Goal: Transaction & Acquisition: Purchase product/service

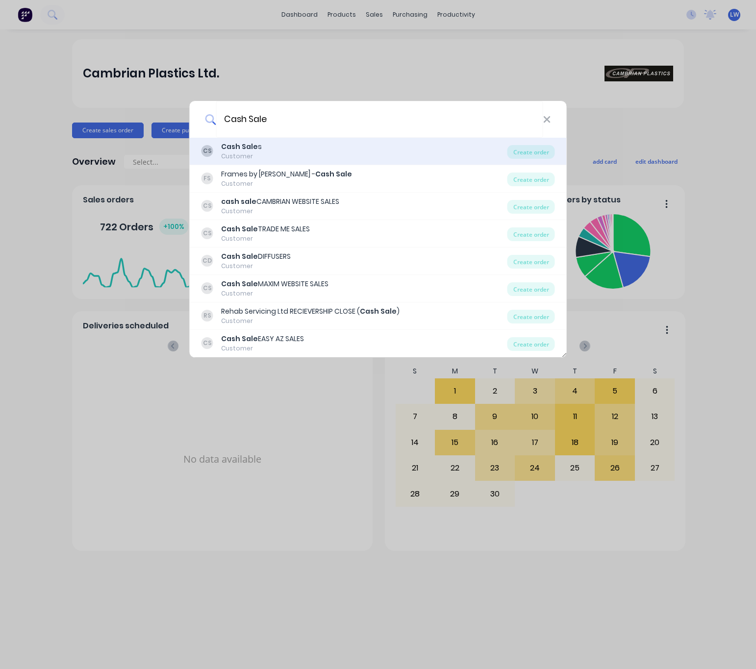
type input "Cash Sale"
click at [328, 151] on div "CS Cash Sale s Customer" at bounding box center [354, 151] width 306 height 19
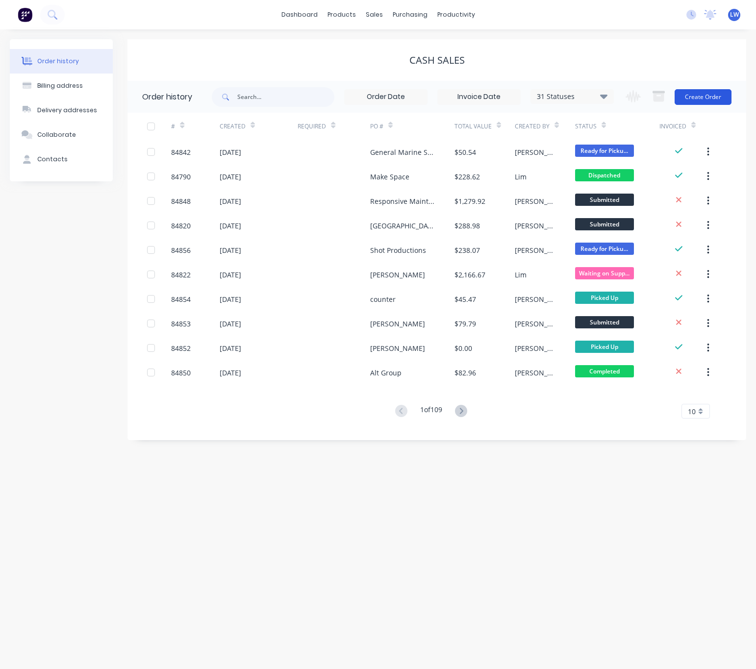
click at [709, 92] on button "Create Order" at bounding box center [703, 97] width 57 height 16
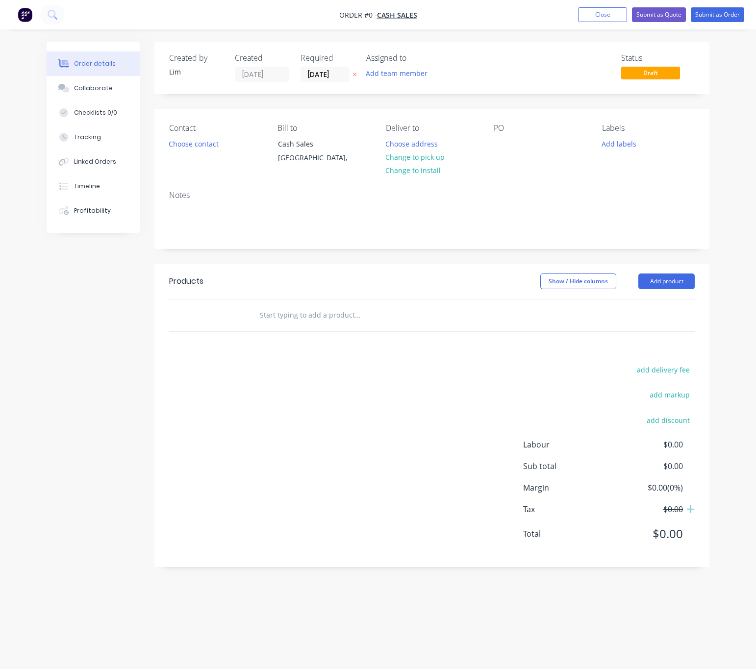
click at [356, 72] on icon "button" at bounding box center [354, 75] width 4 height 6
click at [189, 144] on button "Choose contact" at bounding box center [194, 143] width 60 height 13
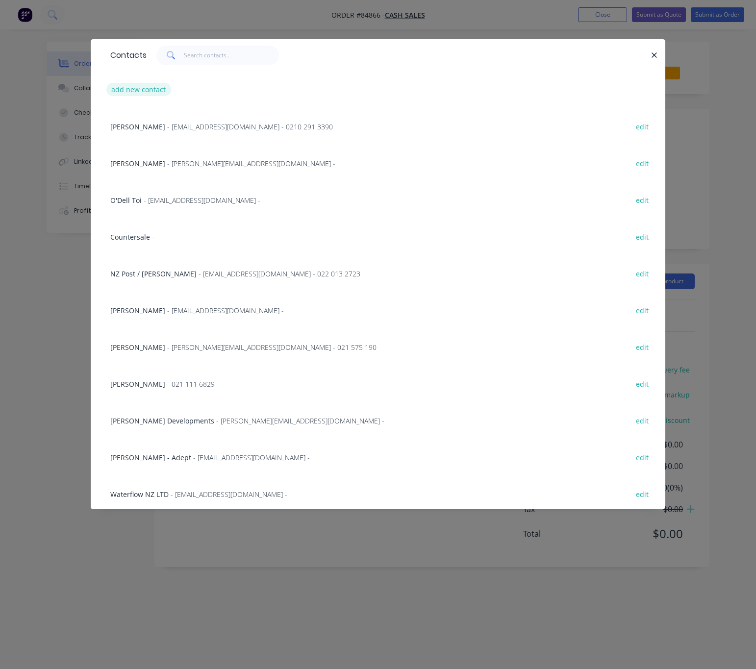
click at [140, 90] on button "add new contact" at bounding box center [138, 89] width 65 height 13
select select "NZ"
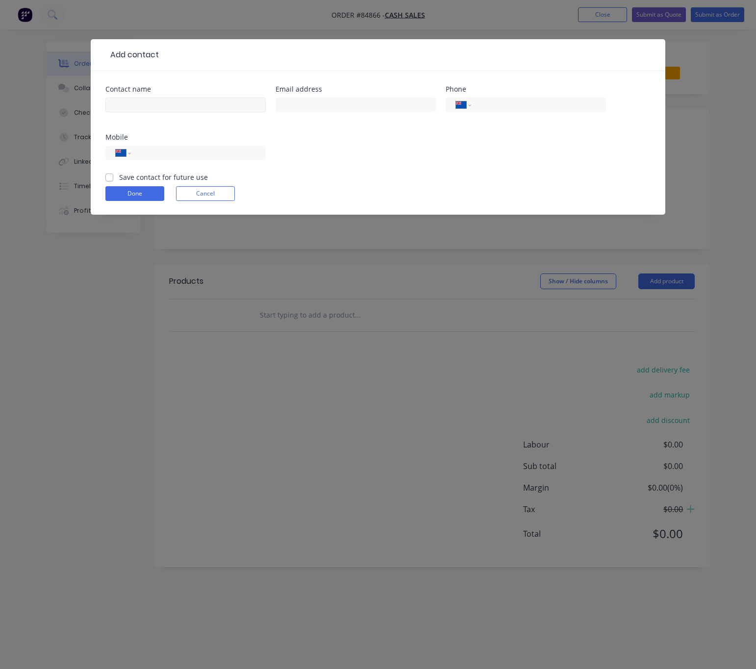
click at [154, 96] on div at bounding box center [185, 109] width 160 height 29
click at [161, 107] on input "text" at bounding box center [185, 105] width 160 height 15
type input "Mark Walker"
click at [299, 105] on input "text" at bounding box center [356, 105] width 160 height 15
type input "mark.walker25@icloud.com"
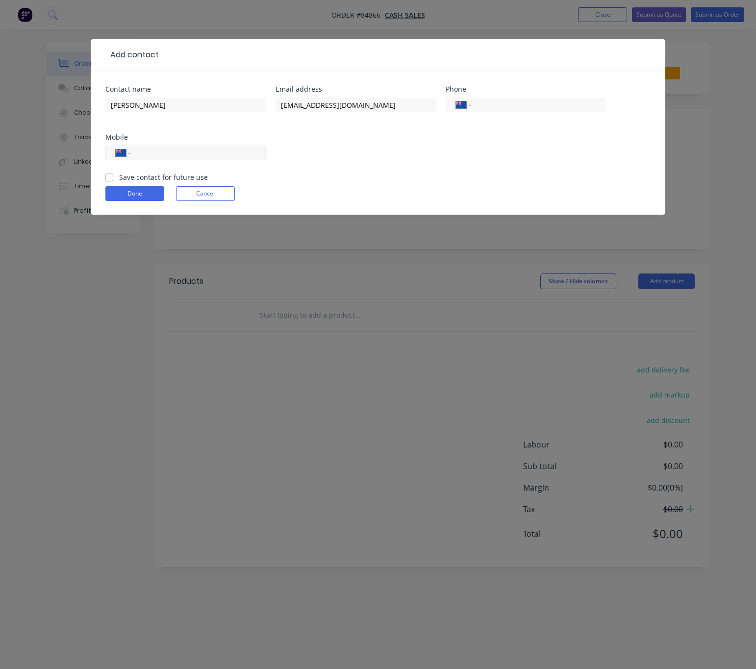
click at [209, 152] on input "tel" at bounding box center [197, 153] width 118 height 11
type input "027 601 9334"
click at [105, 177] on div "Contact name Mark Walker Email address mark.walker25@icloud.com Phone Internati…" at bounding box center [378, 143] width 575 height 144
click at [128, 203] on form "Contact name Mark Walker Email address mark.walker25@icloud.com Phone Internati…" at bounding box center [377, 150] width 545 height 129
click at [134, 195] on button "Done" at bounding box center [134, 193] width 59 height 15
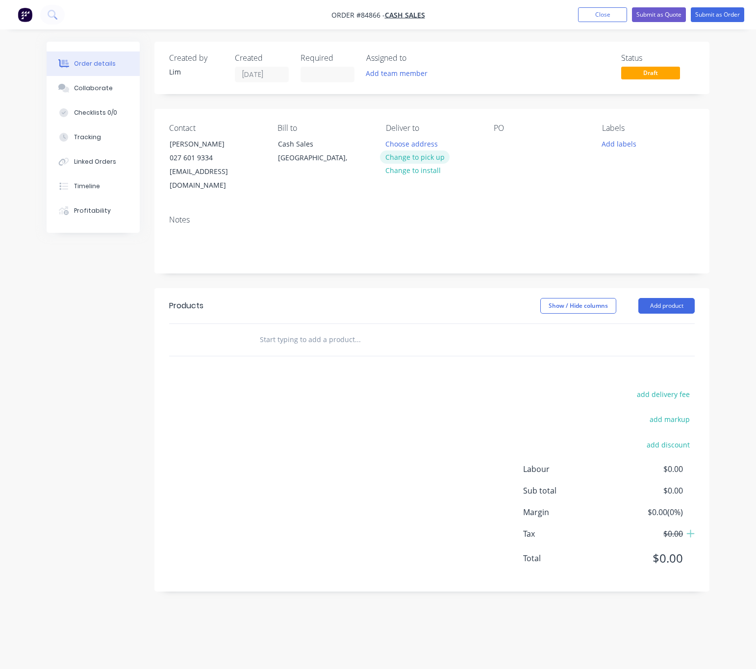
click at [432, 163] on button "Change to pick up" at bounding box center [415, 157] width 70 height 13
click at [506, 140] on div at bounding box center [502, 144] width 16 height 14
click at [614, 147] on button "Add labels" at bounding box center [619, 143] width 45 height 13
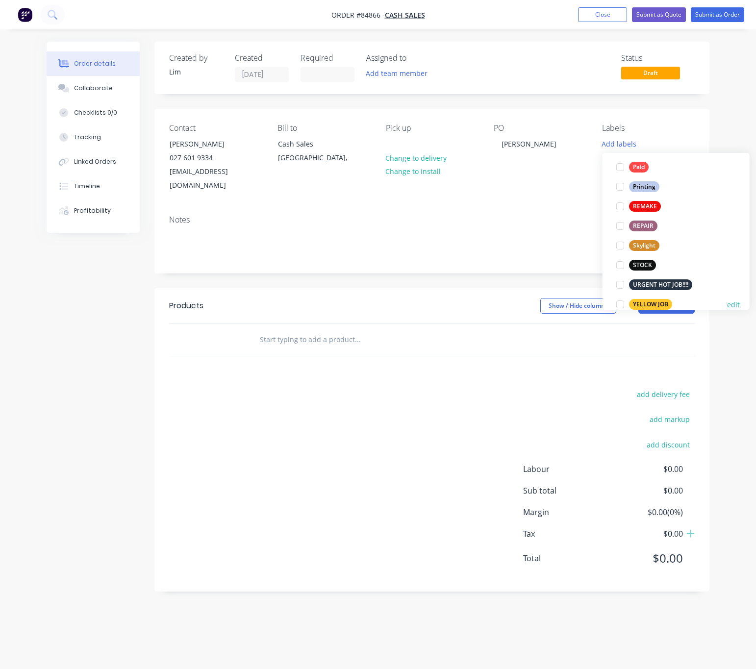
scroll to position [412, 0]
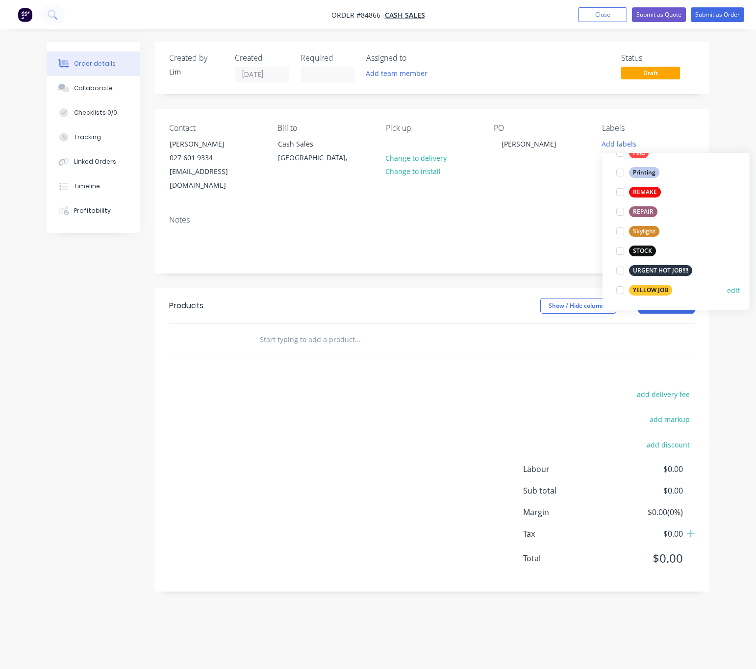
click at [659, 293] on div "YELLOW JOB" at bounding box center [650, 290] width 43 height 11
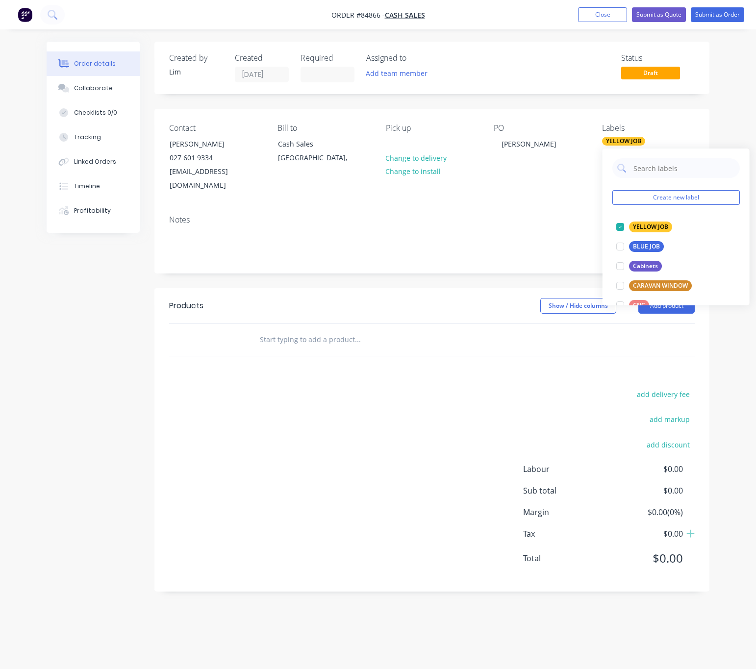
click at [334, 371] on div "Products Show / Hide columns Add product add delivery fee add markup add discou…" at bounding box center [431, 439] width 555 height 303
click at [299, 330] on input "text" at bounding box center [357, 340] width 196 height 20
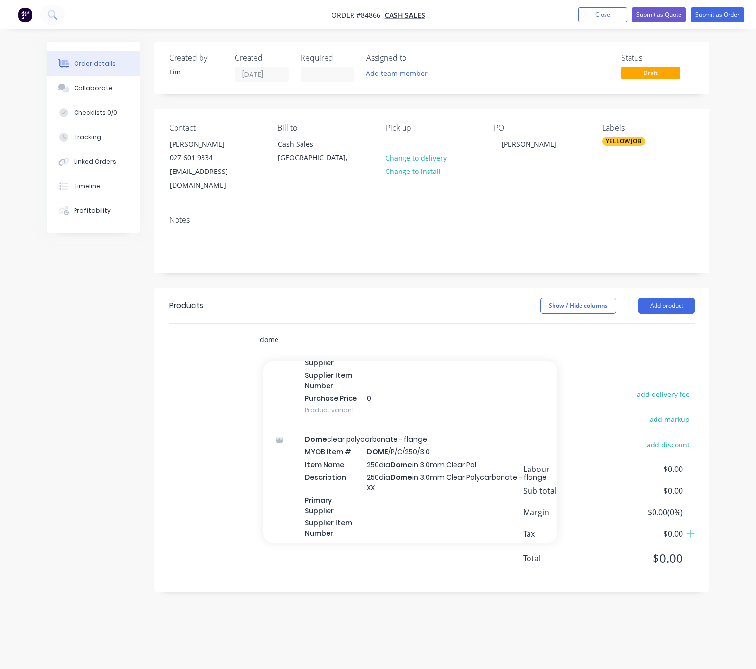
scroll to position [4339, 0]
drag, startPoint x: 280, startPoint y: 328, endPoint x: 214, endPoint y: 318, distance: 67.1
click at [230, 327] on div "dome Add dome to order Acrylic Dome grey tint MYOB Item # ANY/6mmFlat Dome Item…" at bounding box center [432, 340] width 526 height 32
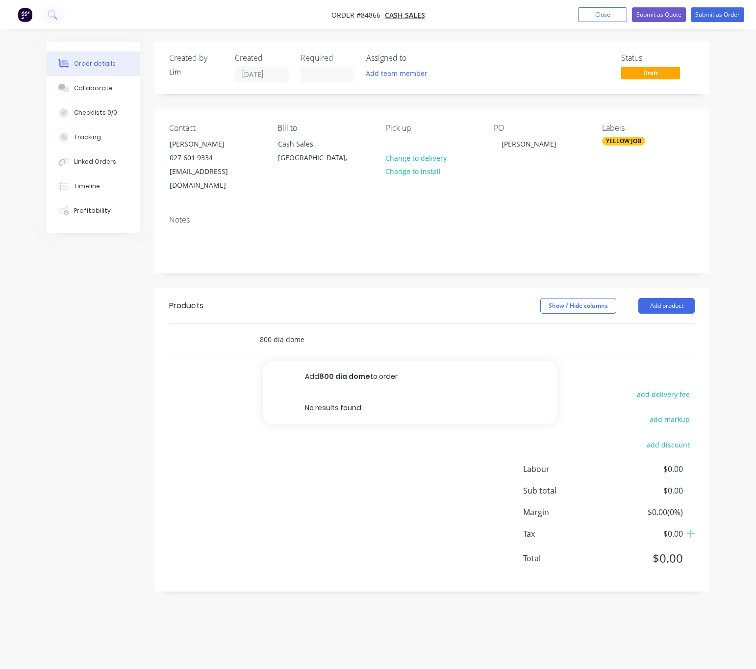
drag, startPoint x: 305, startPoint y: 330, endPoint x: 272, endPoint y: 330, distance: 32.8
click at [272, 330] on input "800 dia dome" at bounding box center [357, 340] width 196 height 20
click at [271, 333] on input "800dome" at bounding box center [357, 340] width 196 height 20
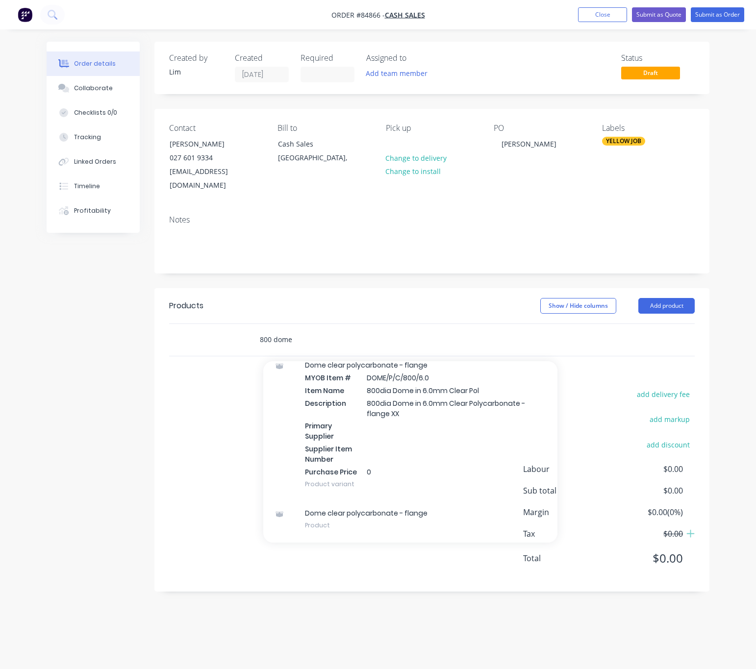
scroll to position [227, 0]
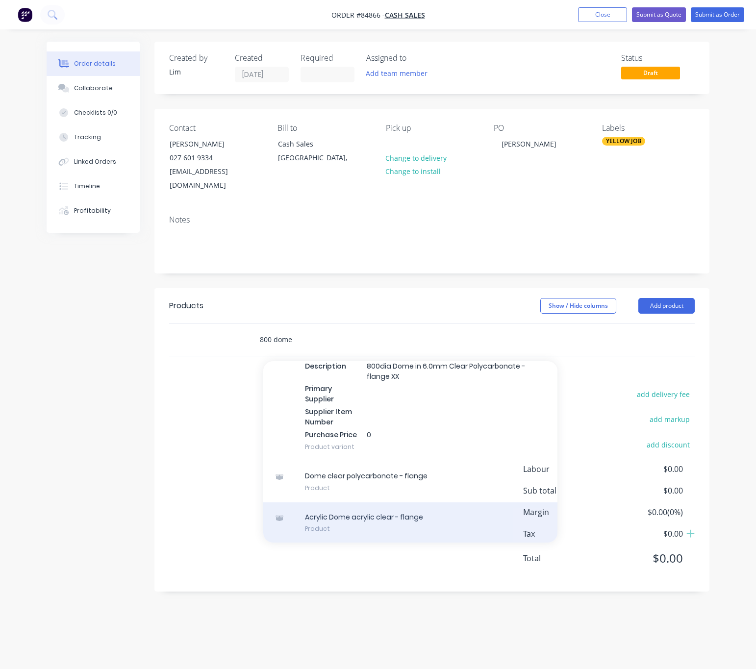
type input "800 dome"
click at [448, 506] on div "Acrylic Dome acrylic clear - flange Product" at bounding box center [410, 523] width 294 height 41
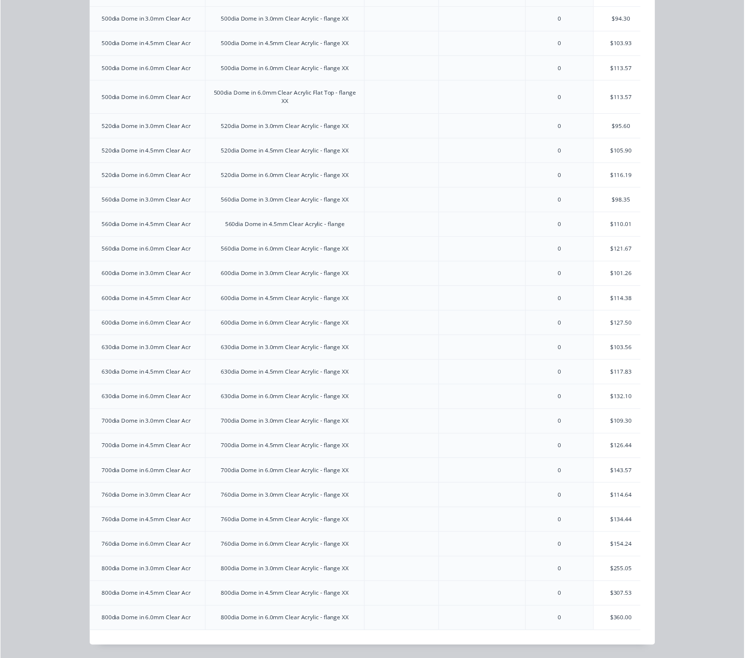
scroll to position [0, 92]
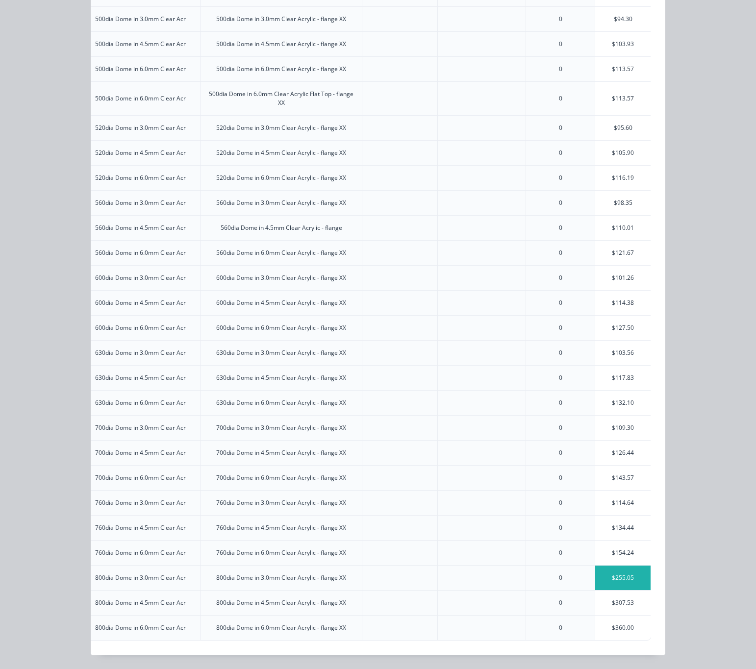
click at [612, 568] on div "$255.05" at bounding box center [622, 578] width 55 height 25
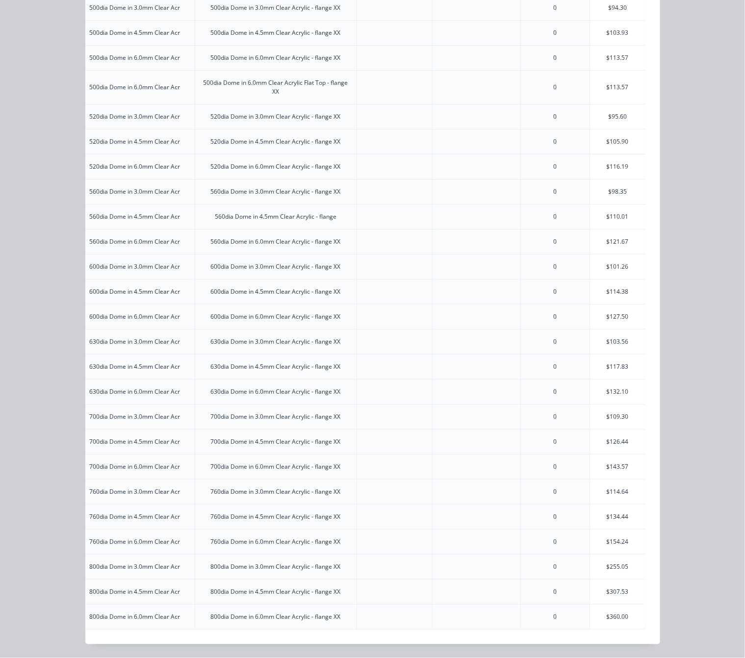
scroll to position [0, 0]
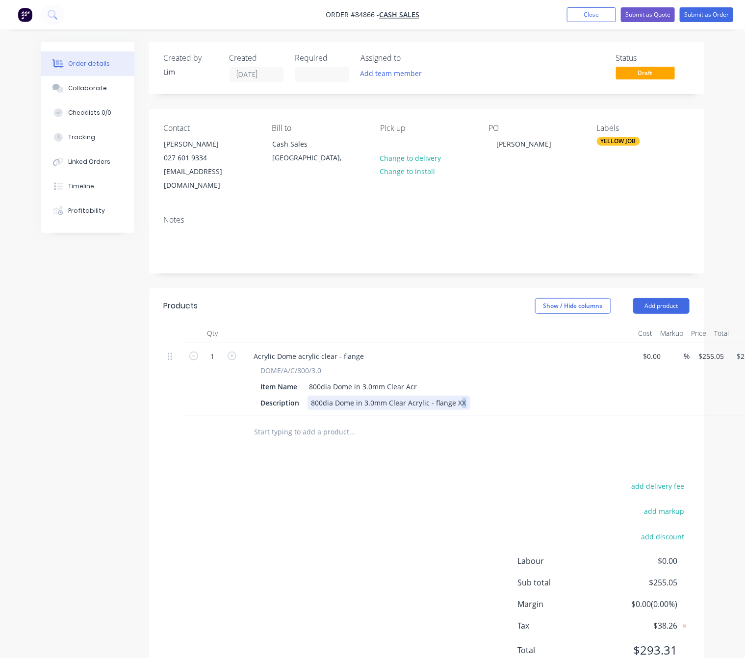
drag, startPoint x: 465, startPoint y: 390, endPoint x: 458, endPoint y: 390, distance: 7.4
click at [458, 396] on div "Description 800dia Dome in 3.0mm Clear Acrylic - flange XX" at bounding box center [436, 403] width 359 height 14
click at [462, 396] on div "800dia Dome in 3.0mm Clear Acrylic - flange XX" at bounding box center [388, 403] width 163 height 14
click at [423, 398] on div "Acrylic Dome acrylic clear - flange DOME/A/C/800/3.0 Item Name 800dia Dome in 3…" at bounding box center [438, 379] width 392 height 73
drag, startPoint x: 465, startPoint y: 388, endPoint x: 454, endPoint y: 397, distance: 13.9
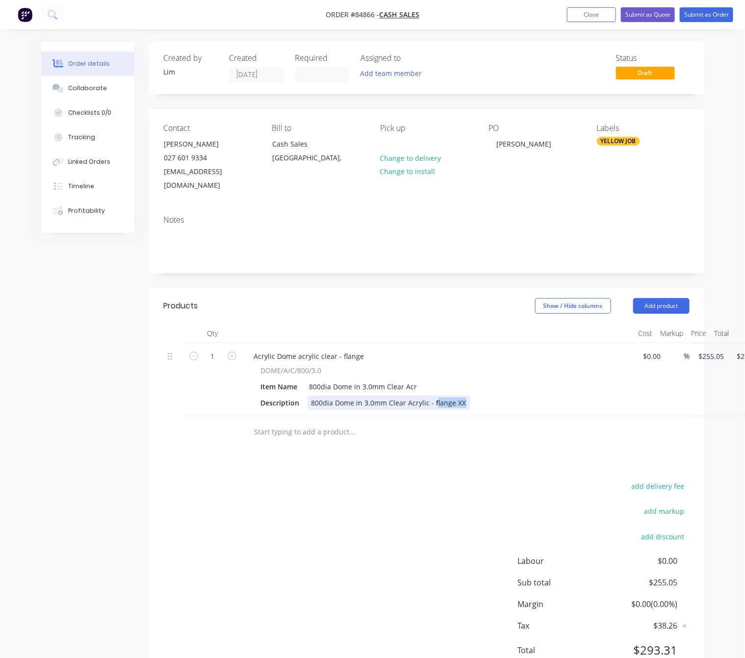
click at [434, 396] on div "Description 800dia Dome in 3.0mm Clear Acrylic - flange XX" at bounding box center [436, 403] width 359 height 14
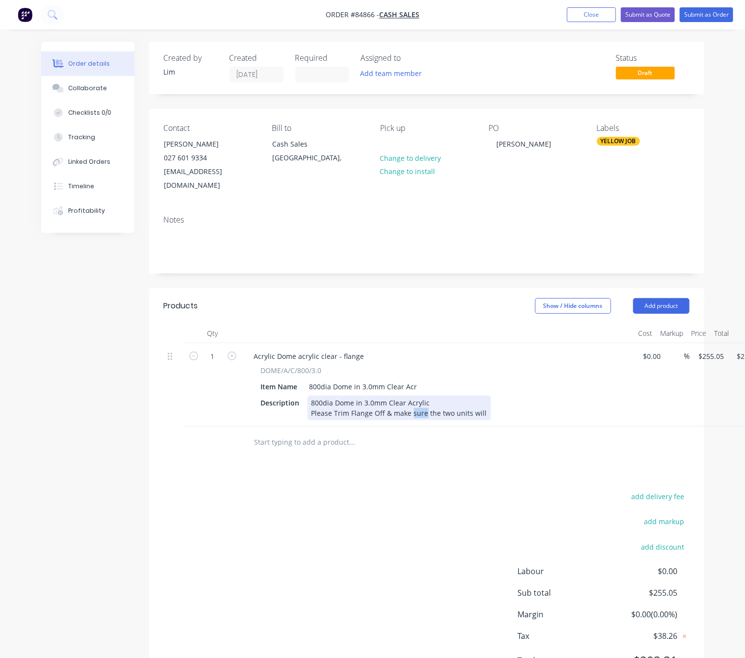
drag, startPoint x: 422, startPoint y: 401, endPoint x: 411, endPoint y: 401, distance: 11.3
click at [411, 401] on div "800dia Dome in 3.0mm Clear Acrylic Please Trim Flange Off & make sure the two u…" at bounding box center [398, 408] width 183 height 25
drag, startPoint x: 491, startPoint y: 400, endPoint x: 458, endPoint y: 389, distance: 35.2
click at [481, 401] on div "800dia Dome in 3.0mm Clear Acrylic Please Trim Flange Off & make attempt to mat…" at bounding box center [427, 408] width 240 height 25
drag, startPoint x: 534, startPoint y: 399, endPoint x: 522, endPoint y: 399, distance: 11.8
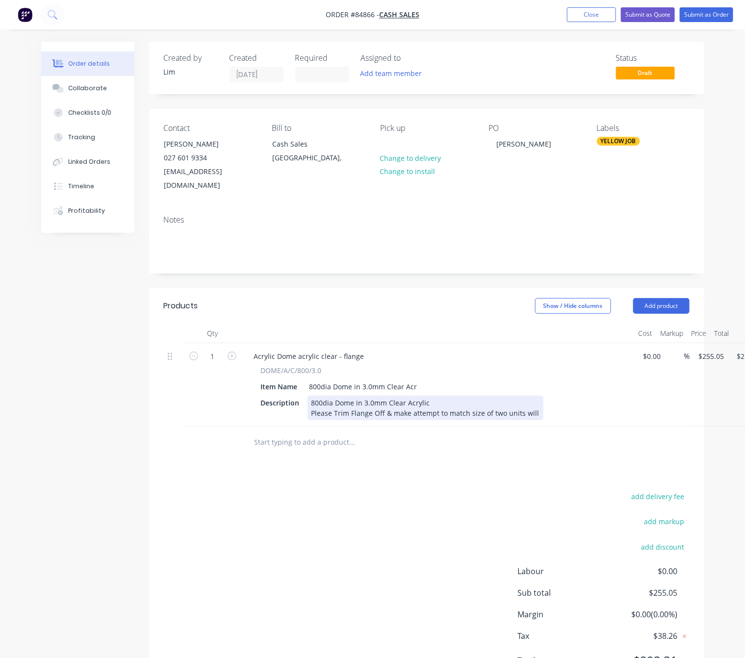
click at [522, 399] on div "800dia Dome in 3.0mm Clear Acrylic Please Trim Flange Off & make attempt to mat…" at bounding box center [425, 408] width 236 height 25
click at [571, 399] on div "800dia Dome in 3.0mm Clear Acrylic Please Trim Flange Off & make attempt to mat…" at bounding box center [453, 408] width 293 height 25
drag, startPoint x: 578, startPoint y: 402, endPoint x: 596, endPoint y: 400, distance: 17.3
click at [586, 402] on div "800dia Dome in 3.0mm Clear Acrylic Please Trim Flange Off & make attempt to mat…" at bounding box center [453, 408] width 293 height 25
click at [586, 399] on div "800dia Dome in 3.0mm Clear Acrylic Please Trim Flange Off & make attempt to mat…" at bounding box center [453, 408] width 293 height 25
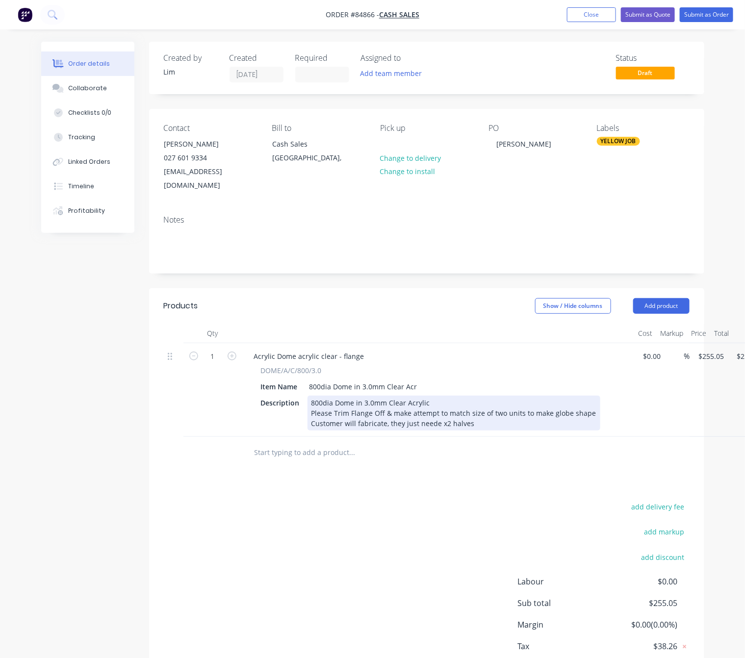
click at [434, 413] on div "800dia Dome in 3.0mm Clear Acrylic Please Trim Flange Off & make attempt to mat…" at bounding box center [453, 413] width 293 height 35
click at [437, 414] on div "800dia Dome in 3.0mm Clear Acrylic Please Trim Flange Off & make attempt to mat…" at bounding box center [453, 413] width 293 height 35
drag, startPoint x: 478, startPoint y: 414, endPoint x: 492, endPoint y: 413, distance: 13.2
click at [479, 413] on div "800dia Dome in 3.0mm Clear Acrylic Please Trim Flange Off & make attempt to mat…" at bounding box center [453, 413] width 293 height 35
click at [381, 408] on div "800dia Dome in 3.0mm Clear Acrylic Please Trim Flange Off & make attempt to mat…" at bounding box center [453, 413] width 293 height 35
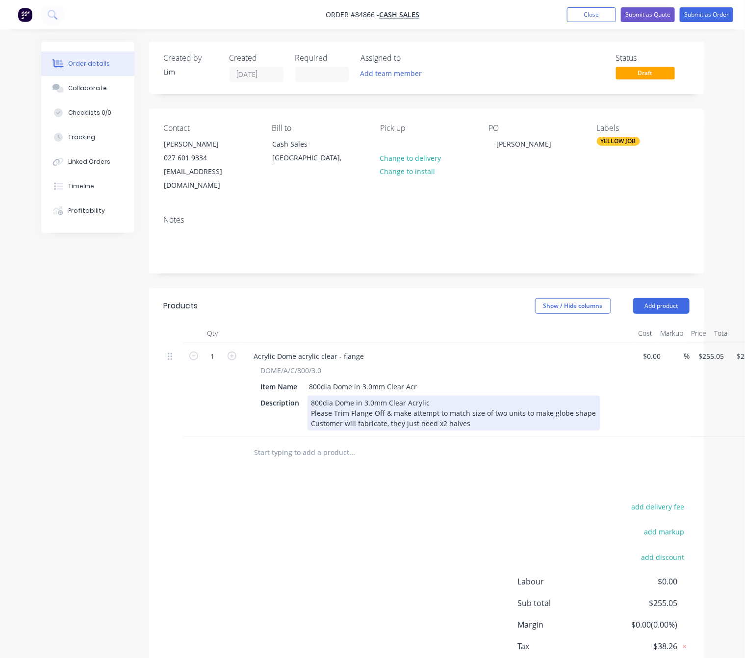
click at [384, 410] on div "800dia Dome in 3.0mm Clear Acrylic Please Trim Flange Off & make attempt to mat…" at bounding box center [453, 413] width 293 height 35
click at [528, 411] on div "800dia Dome in 3.0mm Clear Acrylic Please Trim Flange Off & make attempt to mat…" at bounding box center [453, 413] width 293 height 35
click at [490, 409] on div "800dia Dome in 3.0mm Clear Acrylic Please Trim Flange Off & make attempt to mat…" at bounding box center [453, 413] width 293 height 35
click at [523, 407] on div "800dia Dome in 3.0mm Clear Acrylic Please Trim Flange Off & make attempt to mat…" at bounding box center [453, 413] width 293 height 35
click at [440, 409] on div "800dia Dome in 3.0mm Clear Acrylic Please Trim Flange Off & make attempt to mat…" at bounding box center [453, 413] width 293 height 35
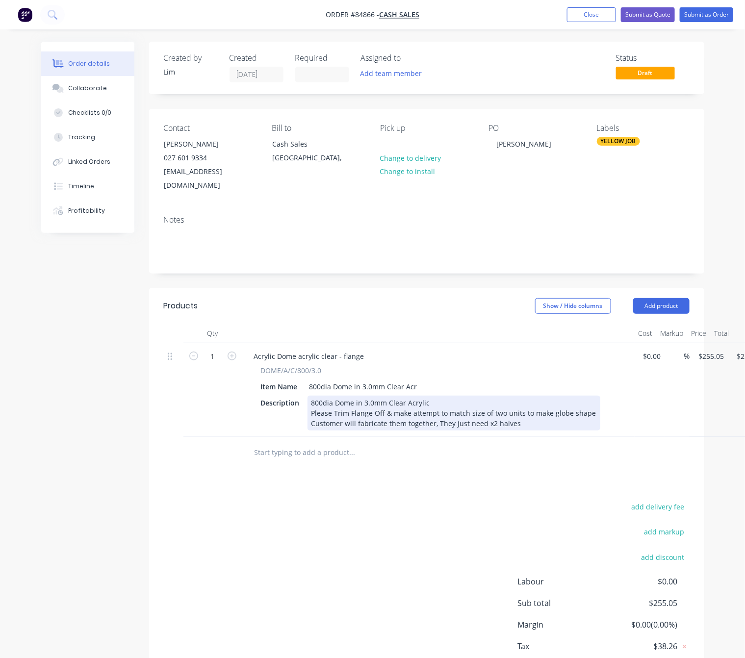
click at [543, 409] on div "800dia Dome in 3.0mm Clear Acrylic Please Trim Flange Off & make attempt to mat…" at bounding box center [453, 413] width 293 height 35
click at [439, 409] on div "800dia Dome in 3.0mm Clear Acrylic Please Trim Flange Off & make attempt to mat…" at bounding box center [453, 413] width 293 height 35
drag, startPoint x: 432, startPoint y: 412, endPoint x: 454, endPoint y: 413, distance: 22.1
click at [434, 412] on div "800dia Dome in 3.0mm Clear Acrylic Please Trim Flange Off & make attempt to mat…" at bounding box center [453, 413] width 293 height 35
drag, startPoint x: 406, startPoint y: 399, endPoint x: 392, endPoint y: 399, distance: 14.7
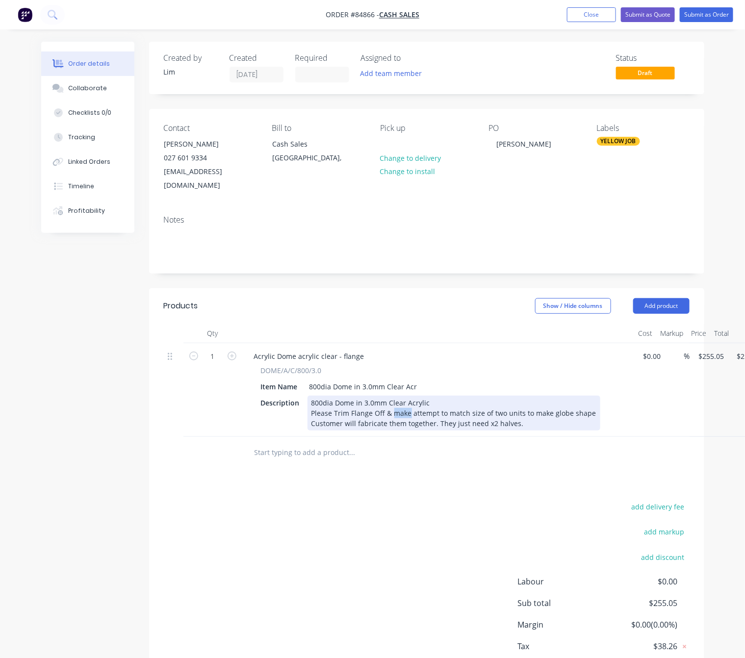
click at [392, 399] on div "800dia Dome in 3.0mm Clear Acrylic Please Trim Flange Off & make attempt to mat…" at bounding box center [453, 413] width 293 height 35
drag, startPoint x: 524, startPoint y: 399, endPoint x: 513, endPoint y: 399, distance: 10.8
click at [513, 399] on div "800dia Dome in 3.0mm Clear Acrylic Please Trim Flange Off & attempt to match si…" at bounding box center [443, 413] width 273 height 35
drag, startPoint x: 526, startPoint y: 401, endPoint x: 503, endPoint y: 401, distance: 22.1
click at [503, 401] on div "800dia Dome in 3.0mm Clear Acrylic Please Trim Flange Off & attempt to match si…" at bounding box center [443, 413] width 273 height 35
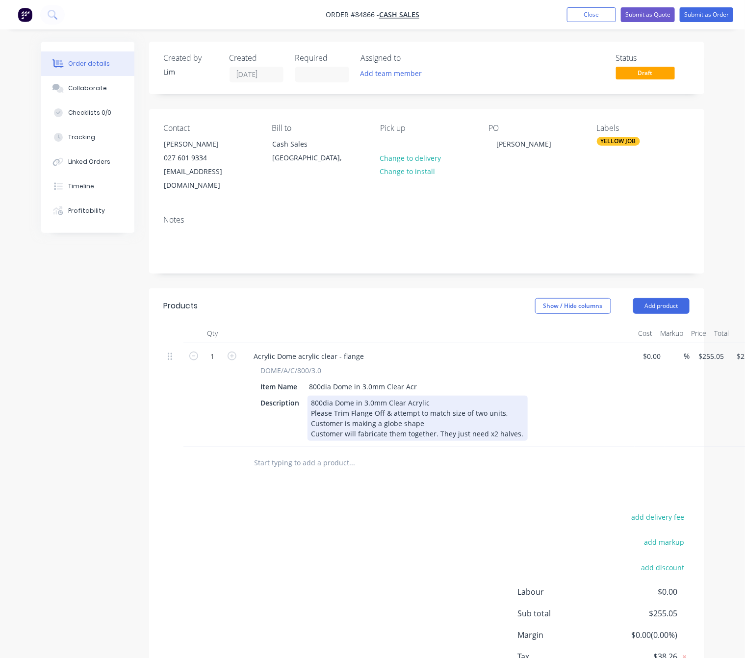
drag, startPoint x: 440, startPoint y: 412, endPoint x: 445, endPoint y: 415, distance: 5.3
click at [440, 412] on div "800dia Dome in 3.0mm Clear Acrylic Please Trim Flange Off & attempt to match si…" at bounding box center [417, 418] width 220 height 45
drag, startPoint x: 425, startPoint y: 412, endPoint x: 417, endPoint y: 416, distance: 9.4
click at [417, 416] on div "800dia Dome in 3.0mm Clear Acrylic Please Trim Flange Off & attempt to match si…" at bounding box center [417, 418] width 220 height 45
click at [428, 413] on div "800dia Dome in 3.0mm Clear Acrylic Please Trim Flange Off & attempt to match si…" at bounding box center [417, 418] width 220 height 45
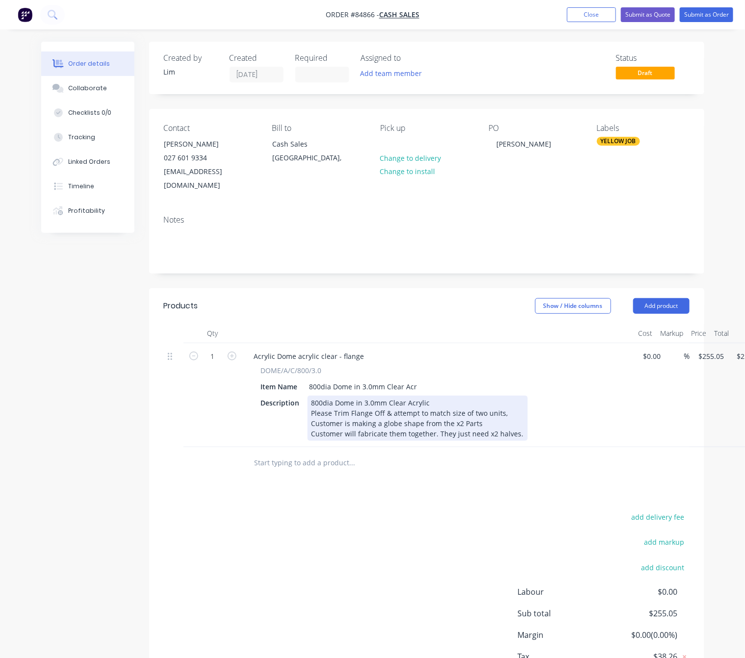
click at [309, 408] on div "800dia Dome in 3.0mm Clear Acrylic Please Trim Flange Off & attempt to match si…" at bounding box center [417, 418] width 220 height 45
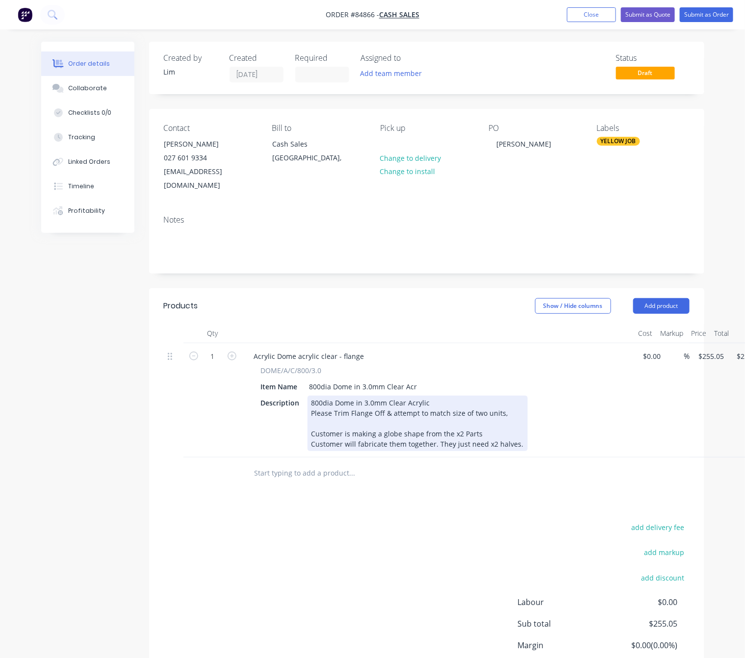
click at [318, 412] on div "800dia Dome in 3.0mm Clear Acrylic Please Trim Flange Off & attempt to match si…" at bounding box center [417, 423] width 220 height 55
click at [484, 439] on div "800dia Dome in 3.0mm Clear Acrylic Please Trim Flange Off & attempt to match si…" at bounding box center [417, 423] width 220 height 55
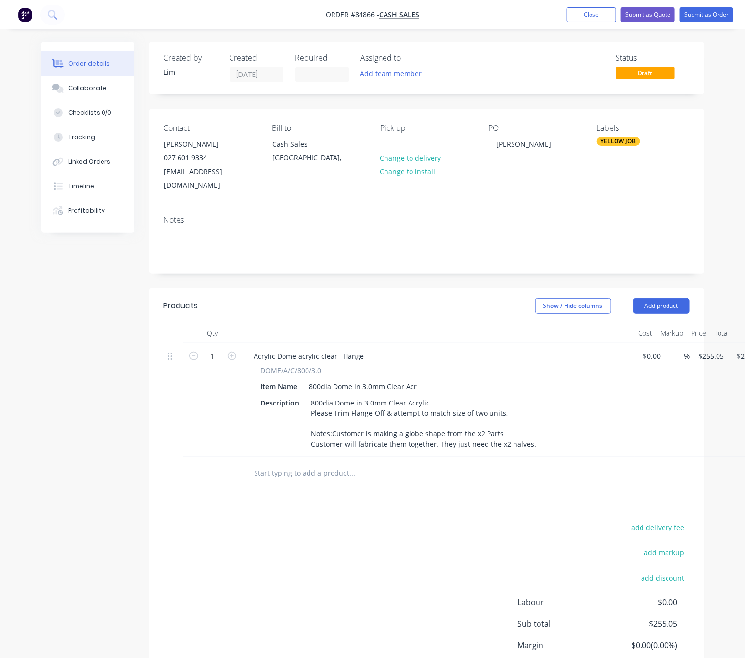
click at [457, 499] on div "Products Show / Hide columns Add product Qty Cost Markup Price Total 1 Acrylic …" at bounding box center [426, 506] width 555 height 436
click at [232, 352] on icon "button" at bounding box center [231, 356] width 9 height 9
type input "2"
type input "$510.10"
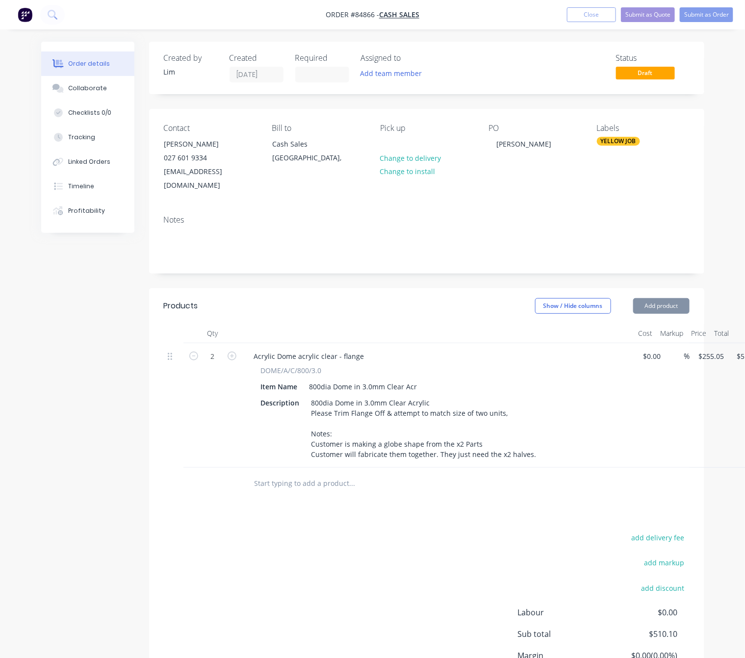
click at [332, 537] on div "add delivery fee add markup add discount Labour $0.00 Sub total $510.10 Margin …" at bounding box center [427, 625] width 526 height 189
click at [713, 349] on input "255.05" at bounding box center [713, 356] width 30 height 14
type input "$291.52"
type input "$583.04"
click at [383, 557] on div "add delivery fee add markup add discount Labour $0.00 Sub total $510.10 Margin …" at bounding box center [427, 625] width 526 height 189
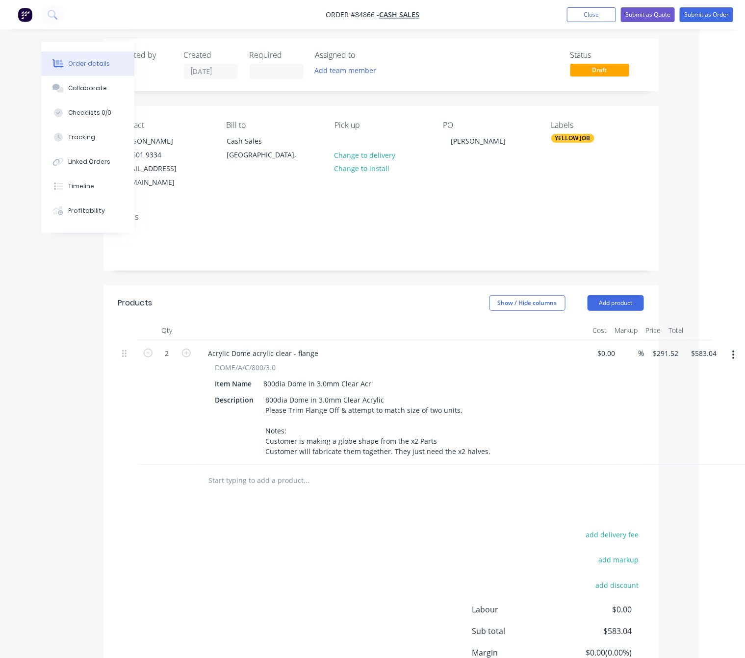
scroll to position [0, 46]
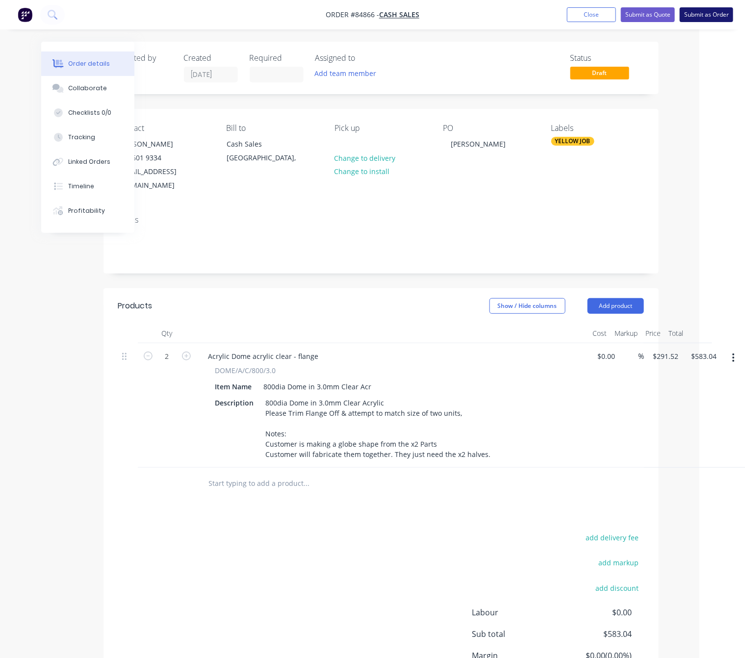
click at [709, 18] on button "Submit as Order" at bounding box center [705, 14] width 53 height 15
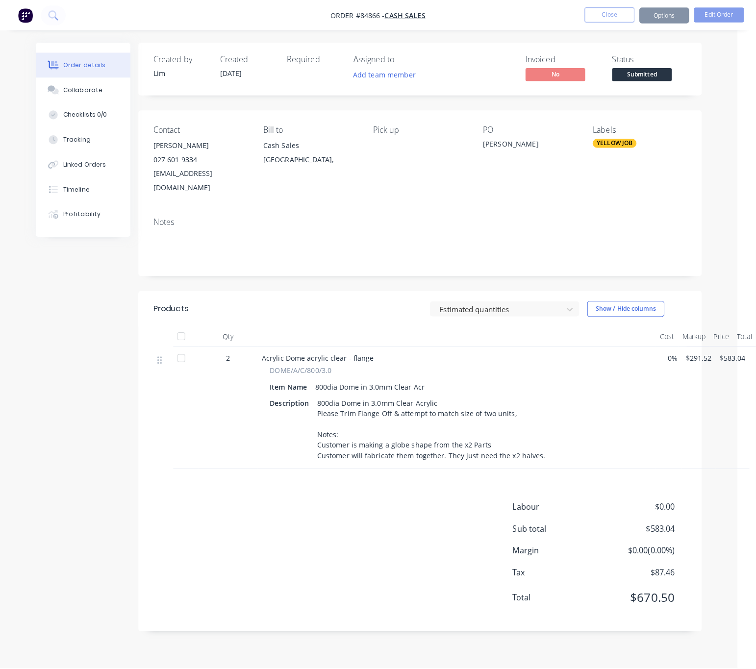
scroll to position [0, 0]
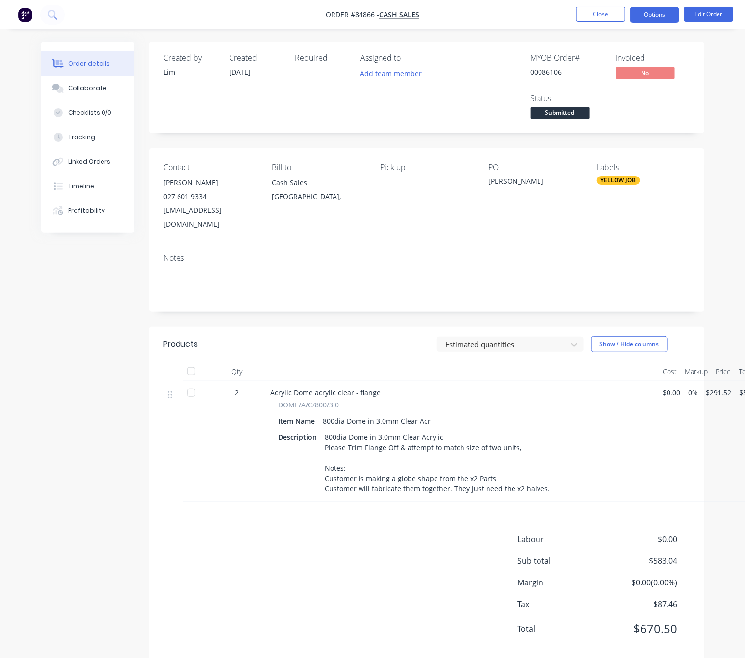
click at [671, 10] on button "Options" at bounding box center [654, 15] width 49 height 16
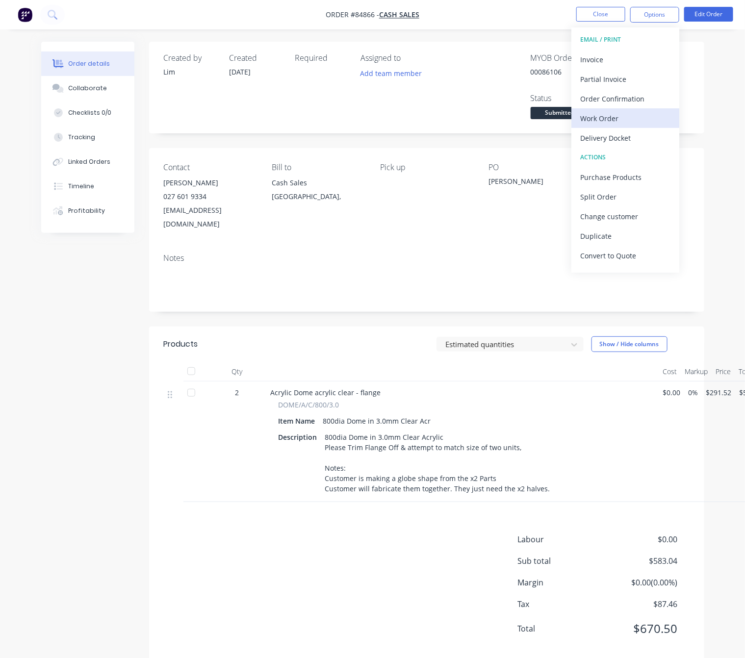
click at [614, 112] on div "Work Order" at bounding box center [625, 118] width 90 height 14
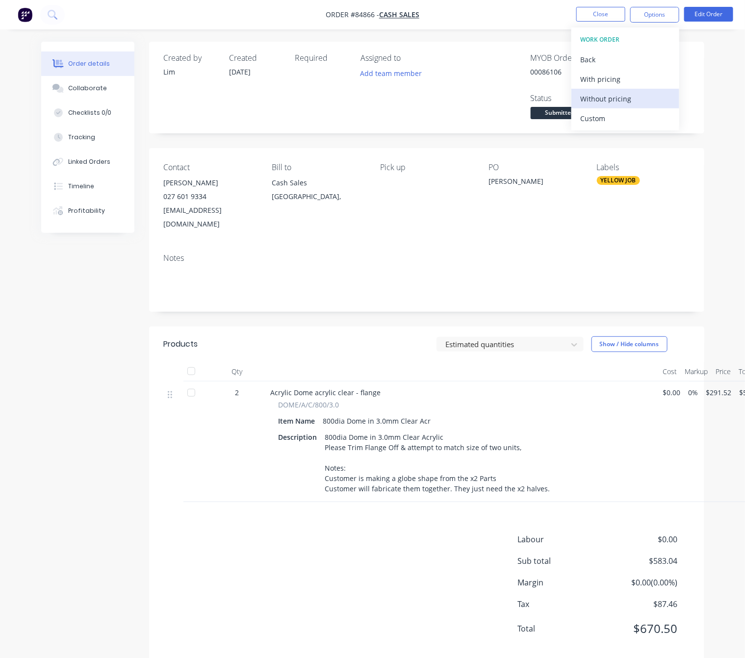
click at [624, 92] on div "Without pricing" at bounding box center [625, 99] width 90 height 14
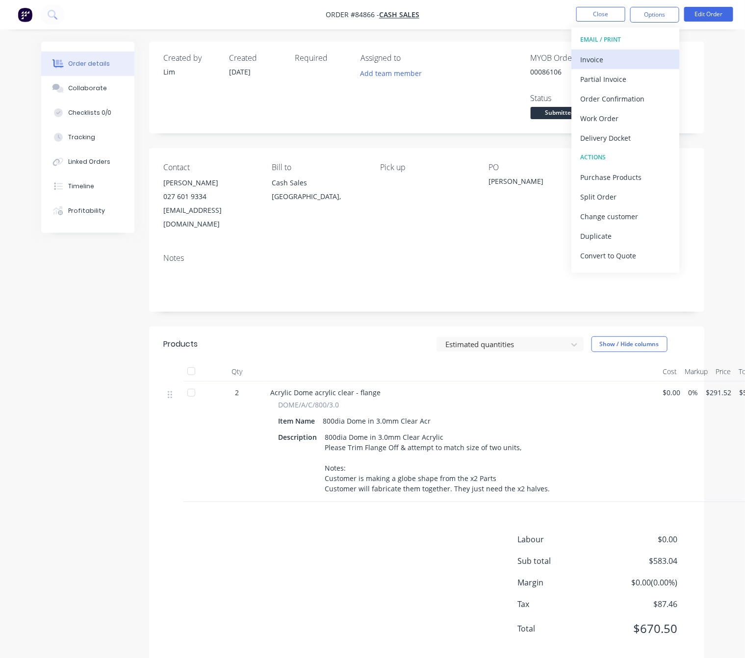
click at [615, 64] on div "Invoice" at bounding box center [625, 59] width 90 height 14
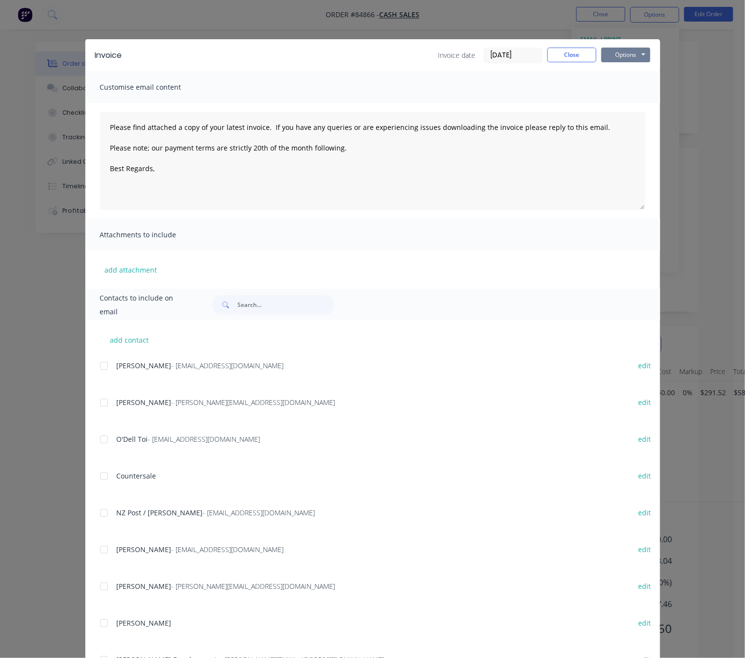
click at [631, 56] on button "Options" at bounding box center [625, 55] width 49 height 15
click at [640, 72] on button "Preview" at bounding box center [632, 72] width 63 height 16
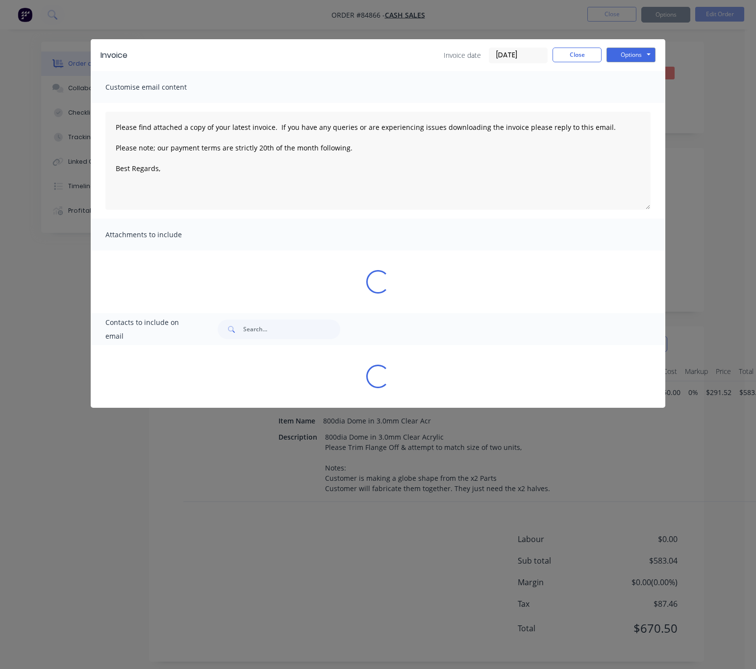
type textarea "Please find attached a copy of your latest invoice. If you have any queries or …"
